Goal: Browse casually

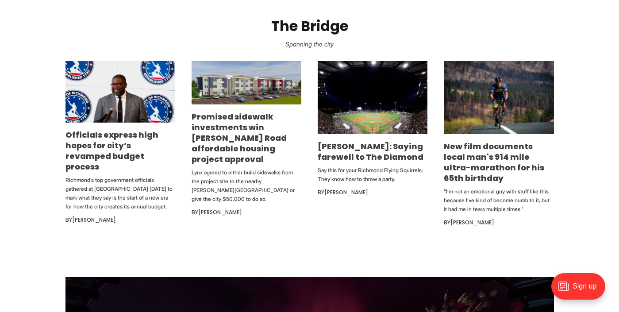
scroll to position [527, 0]
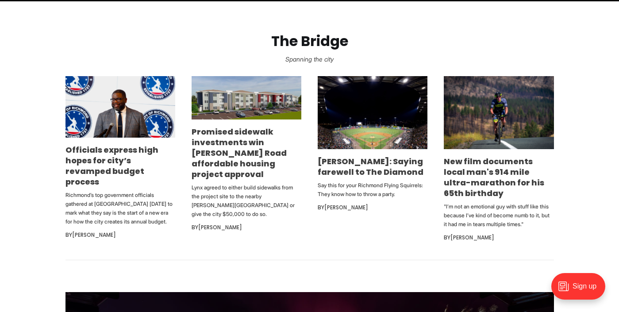
scroll to position [531, 0]
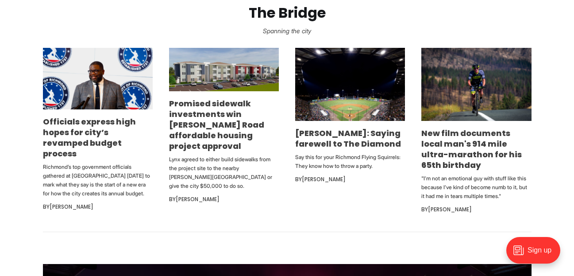
scroll to position [513, 0]
